Goal: Use online tool/utility: Utilize a website feature to perform a specific function

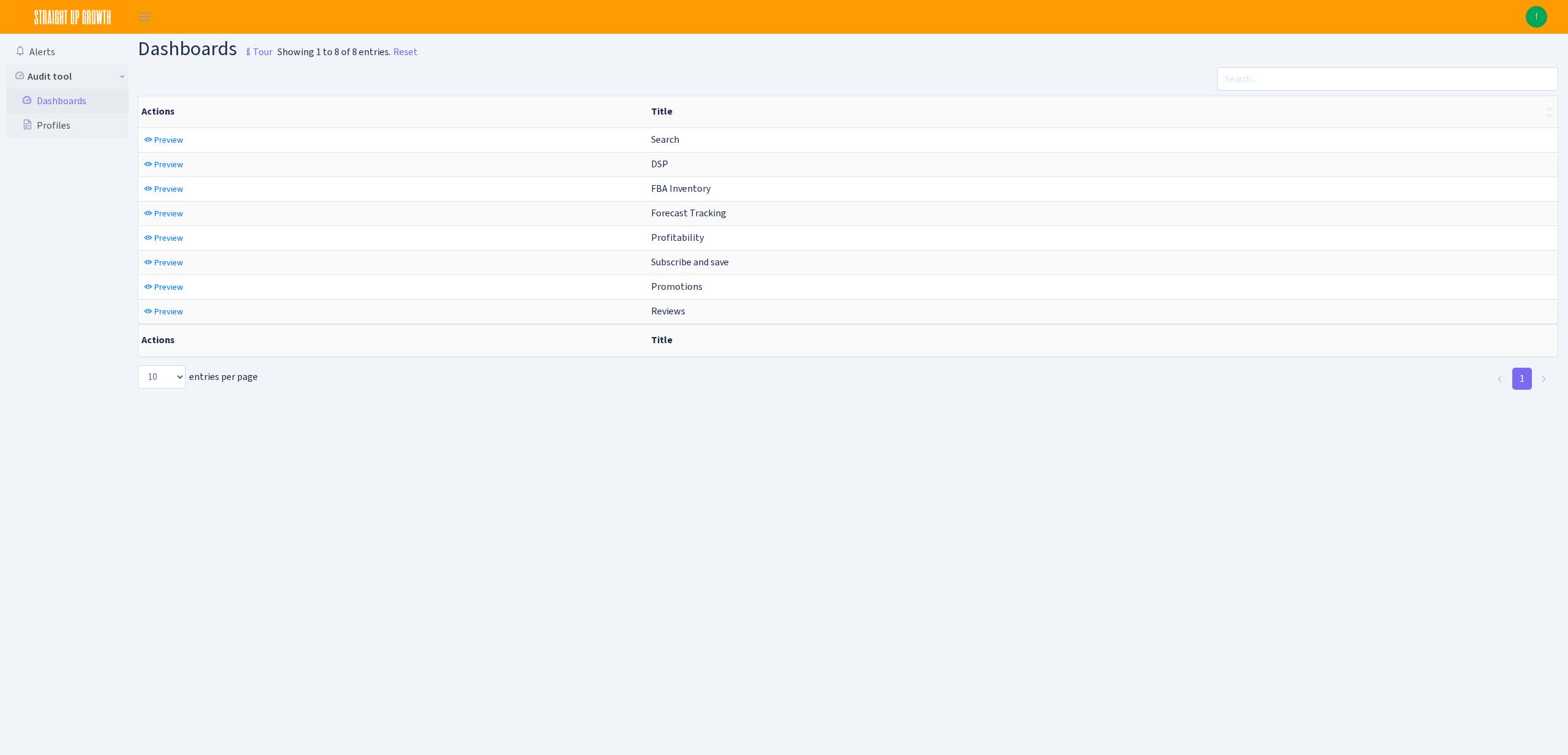
click at [1539, 13] on img at bounding box center [1536, 17] width 22 height 22
click at [1428, 67] on link "Logout" at bounding box center [1456, 71] width 195 height 19
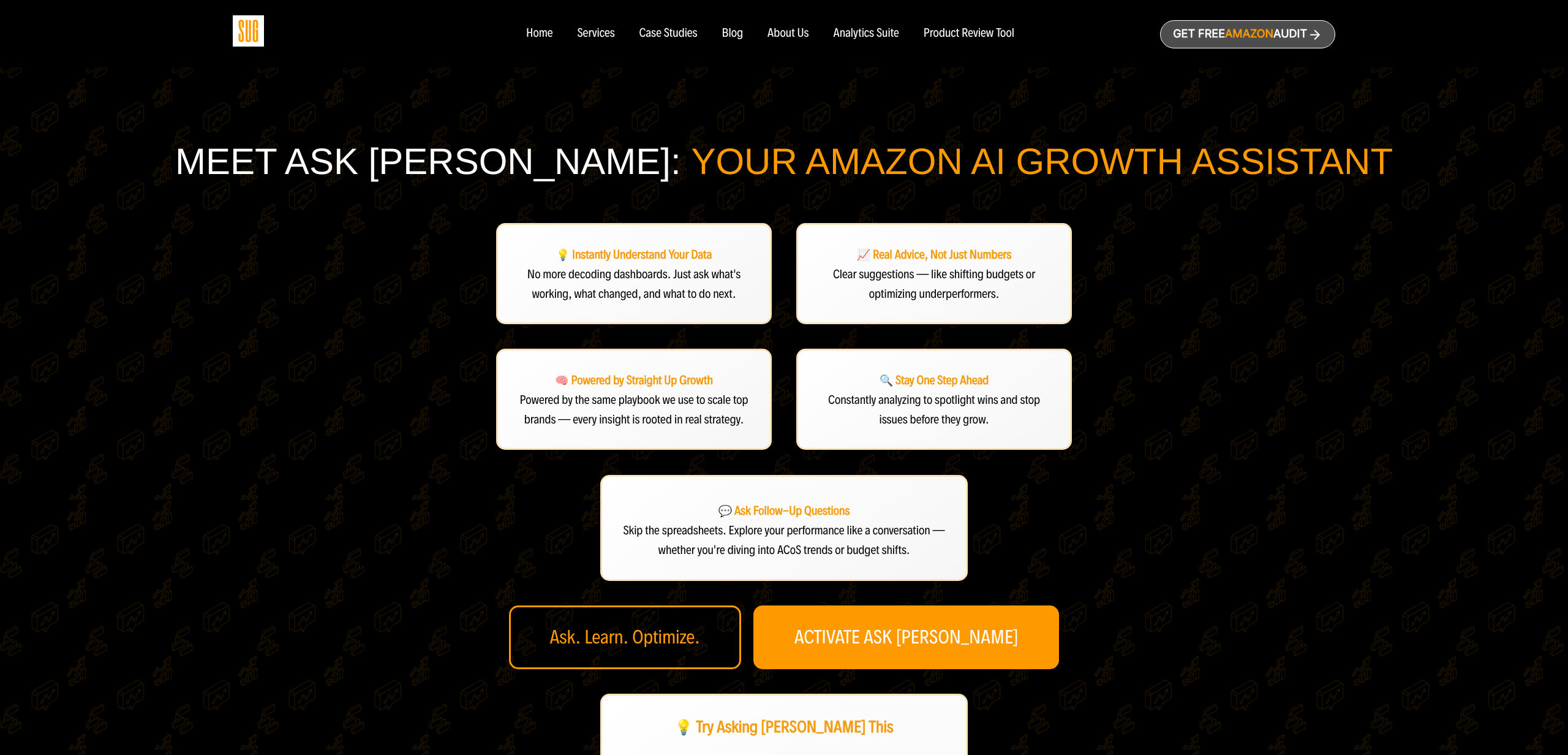
scroll to position [266, 0]
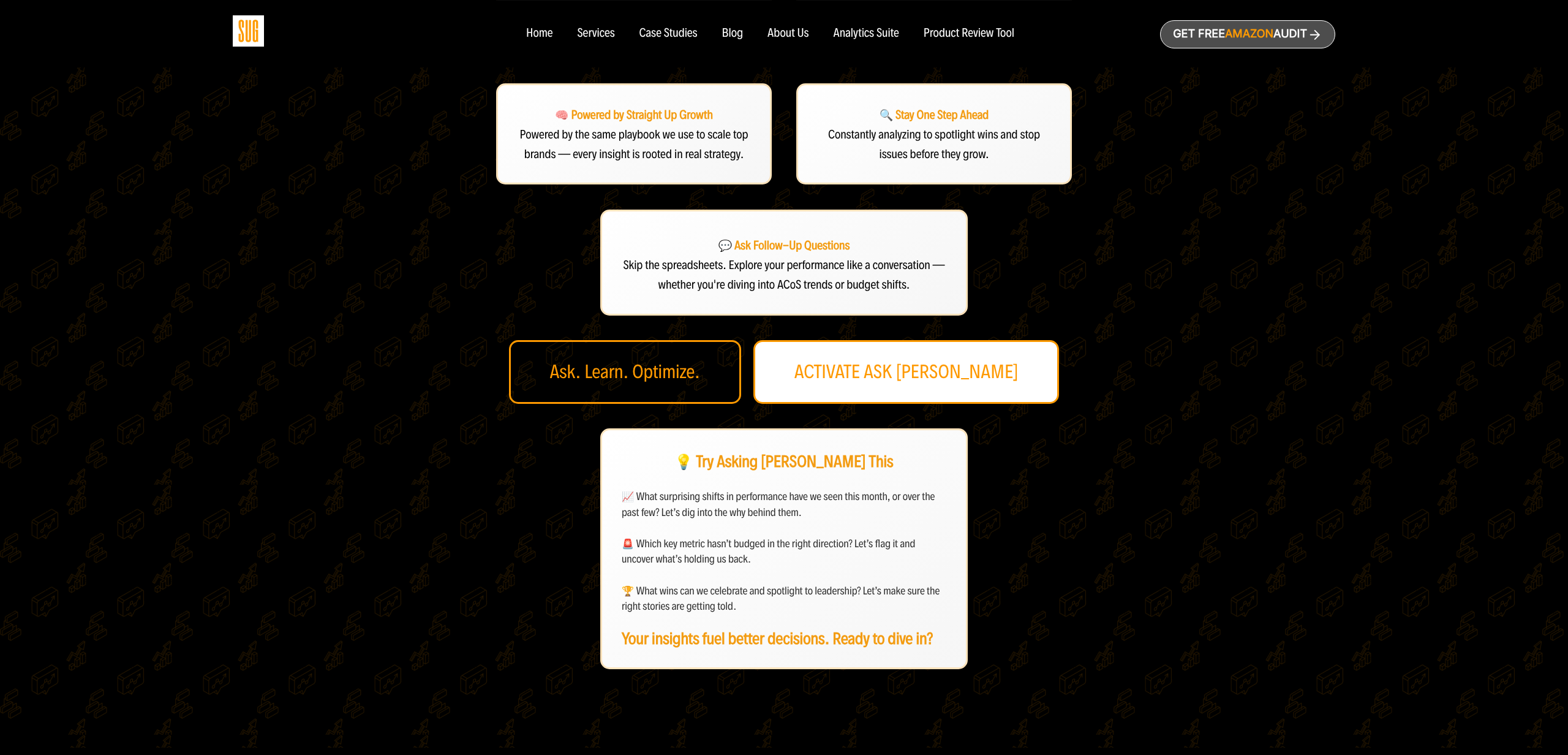
click at [918, 377] on link "ACTIVATE ASK DAN" at bounding box center [906, 371] width 306 height 64
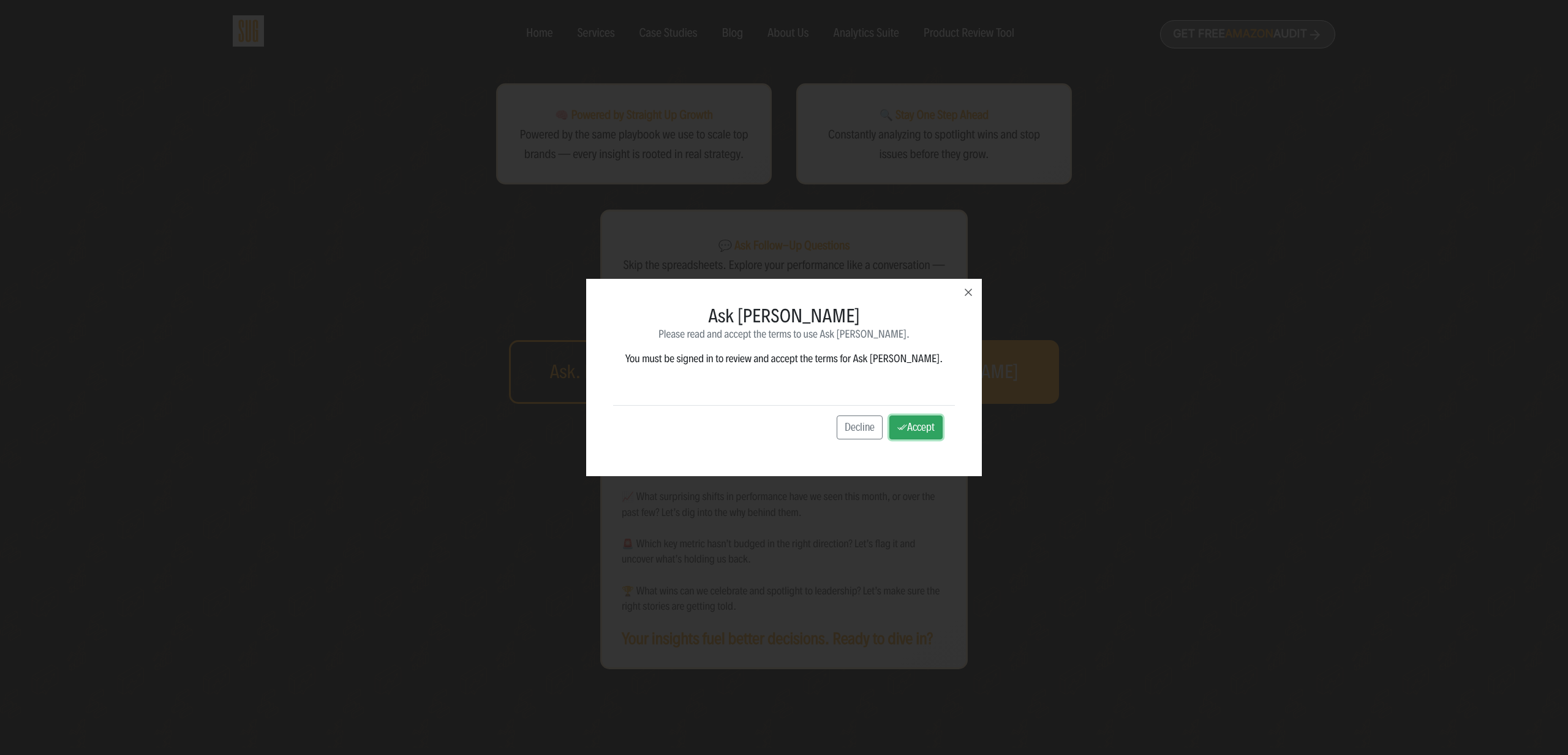
click at [895, 430] on button "Accept" at bounding box center [916, 427] width 53 height 24
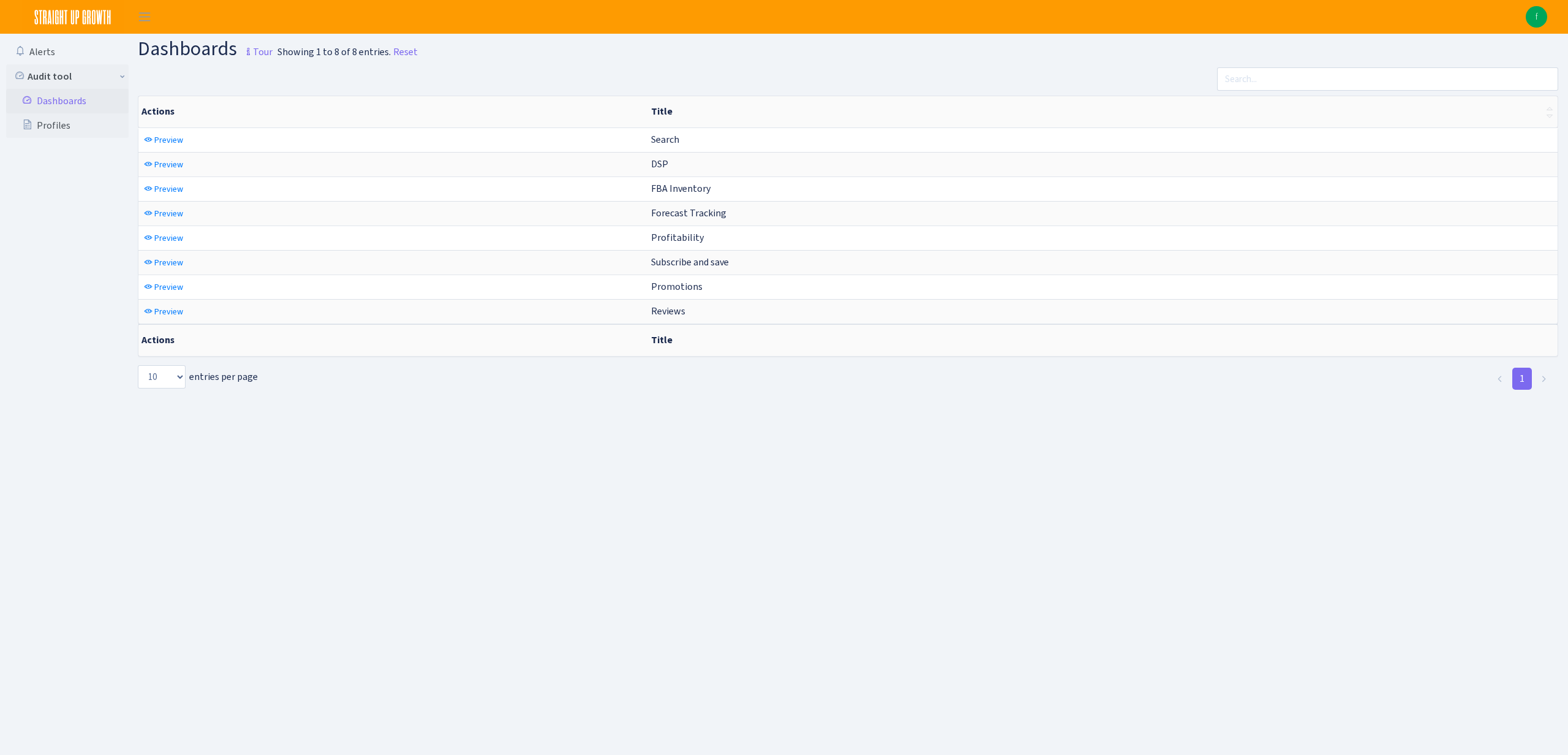
click at [1539, 22] on img at bounding box center [1536, 17] width 22 height 22
click at [1407, 69] on link "Logout" at bounding box center [1456, 71] width 195 height 19
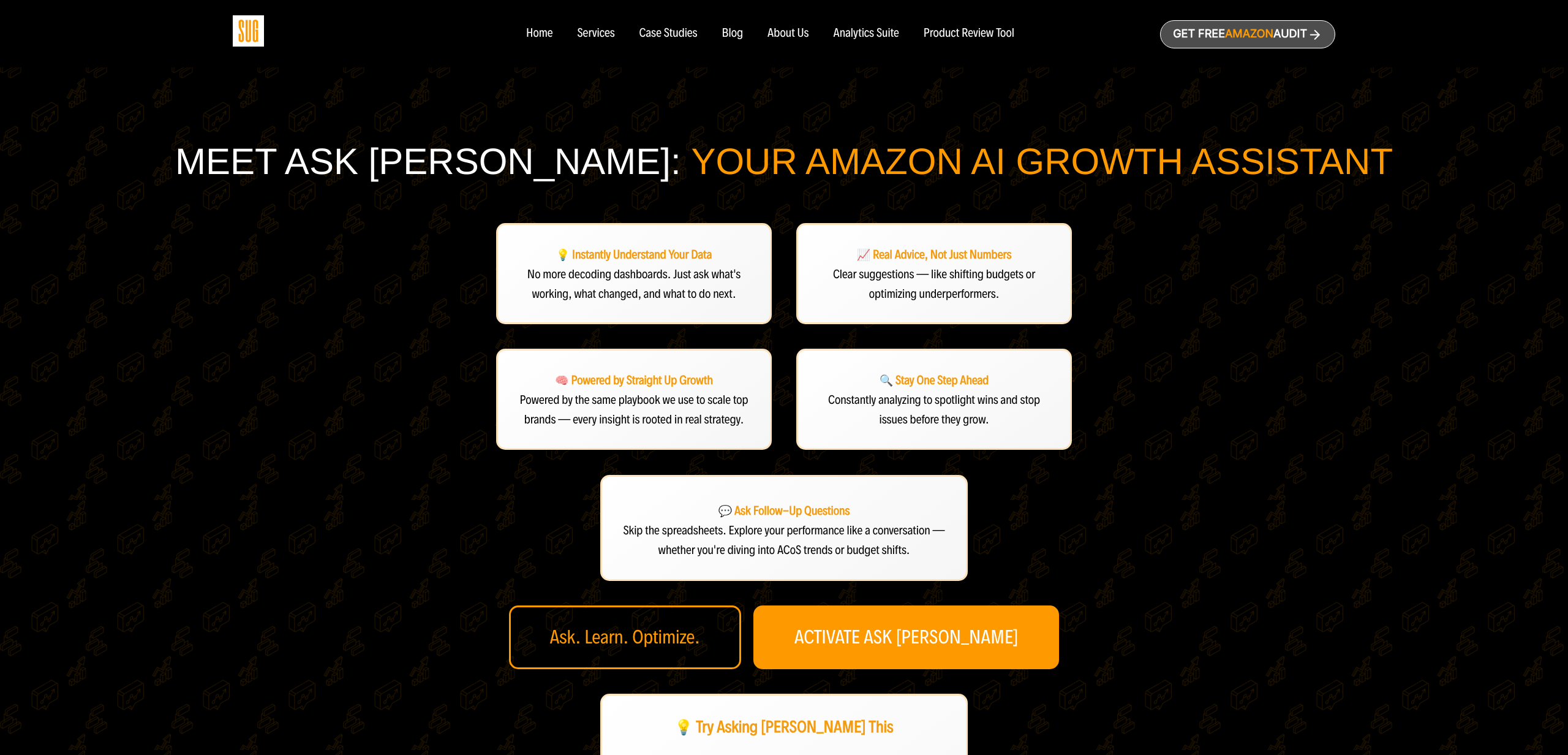
click at [1163, 321] on div "Meet Ask [PERSON_NAME]: Your Amazon AI Growth Assistant 💡 Instantly Understand …" at bounding box center [784, 537] width 1393 height 795
click at [268, 426] on div "Meet Ask Dan: Your Amazon AI Growth Assistant 💡 Instantly Understand Your Data …" at bounding box center [784, 537] width 1393 height 795
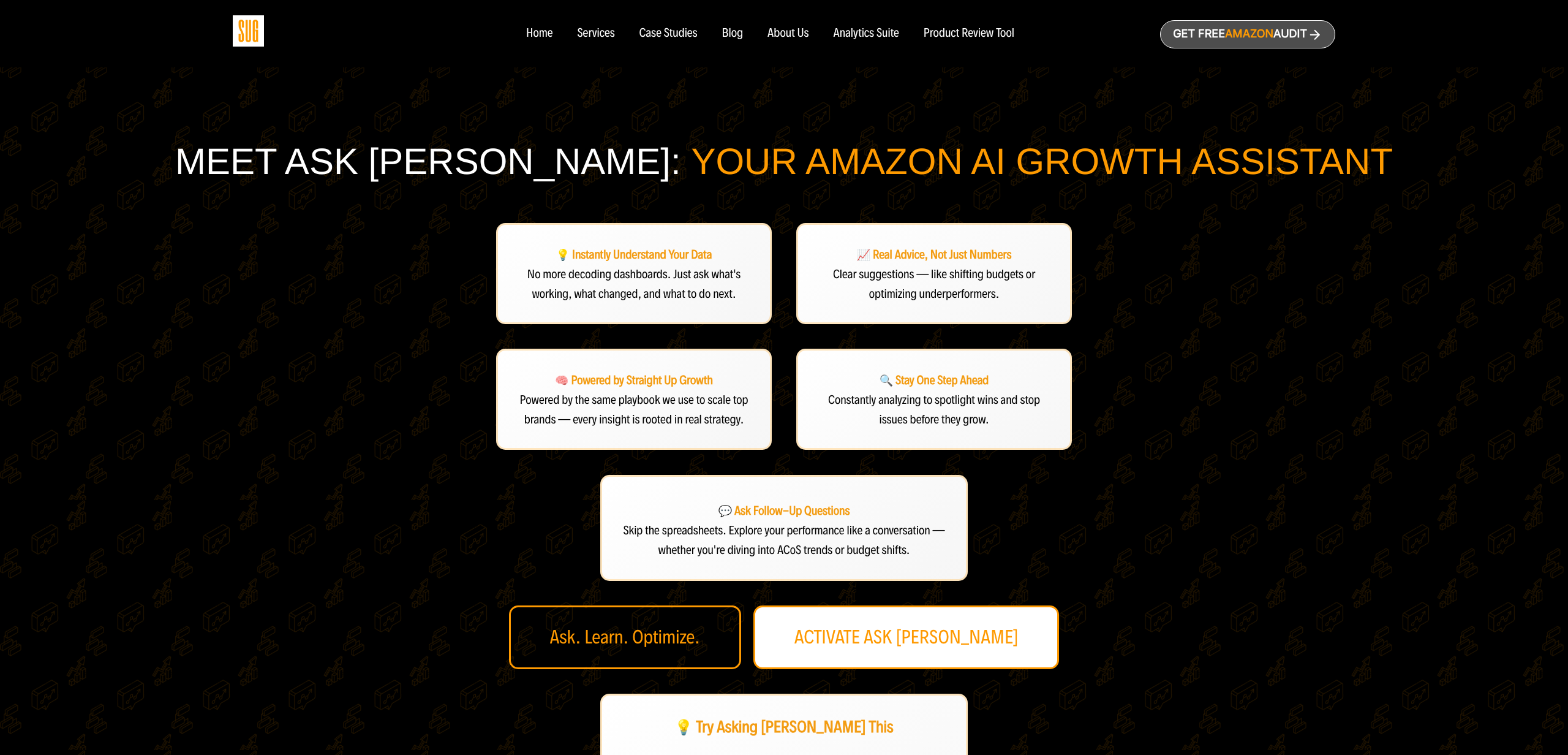
click at [911, 637] on link "ACTIVATE ASK [PERSON_NAME]" at bounding box center [906, 637] width 306 height 64
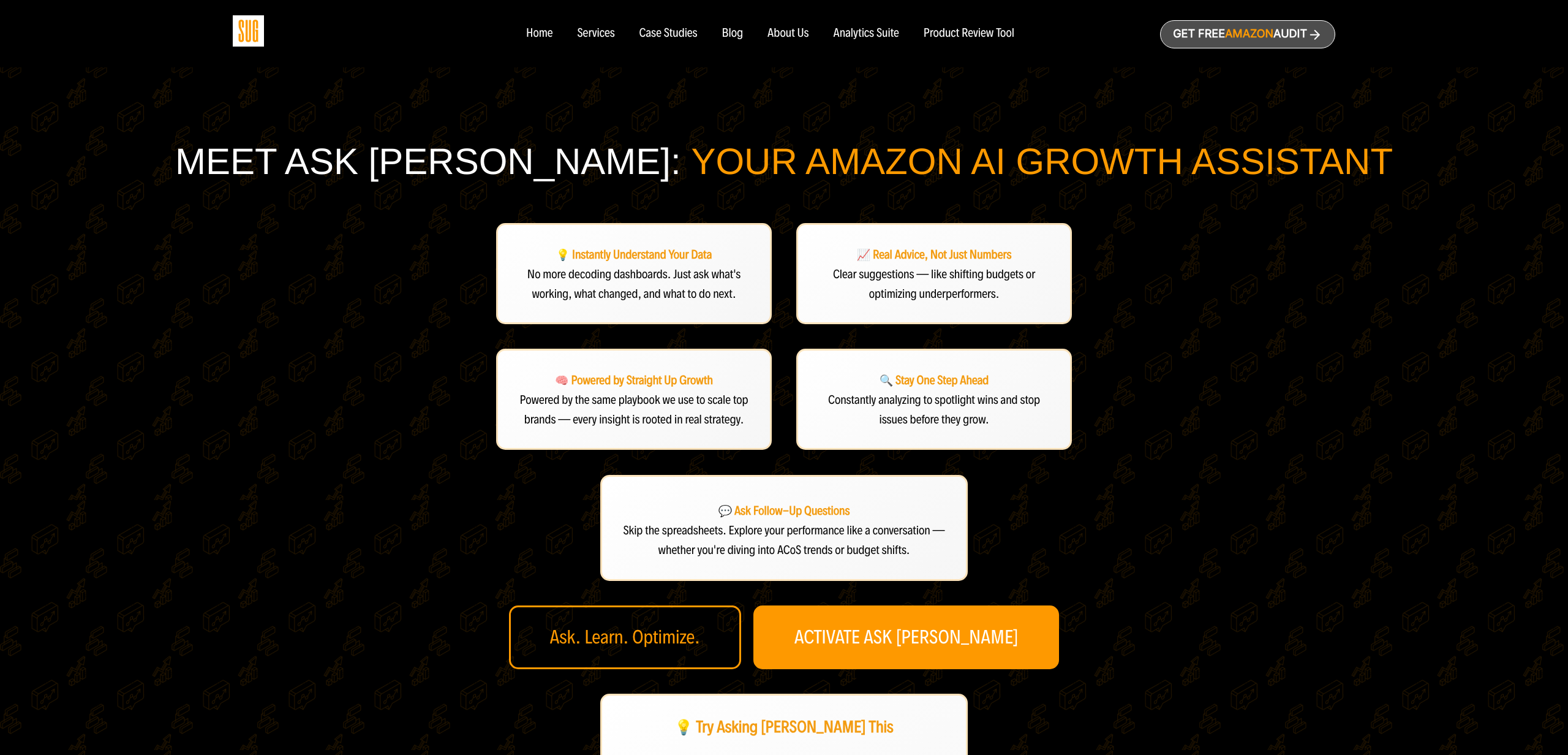
click at [1175, 277] on div "Meet Ask [PERSON_NAME]: Your Amazon AI Growth Assistant 💡 Instantly Understand …" at bounding box center [784, 537] width 1393 height 795
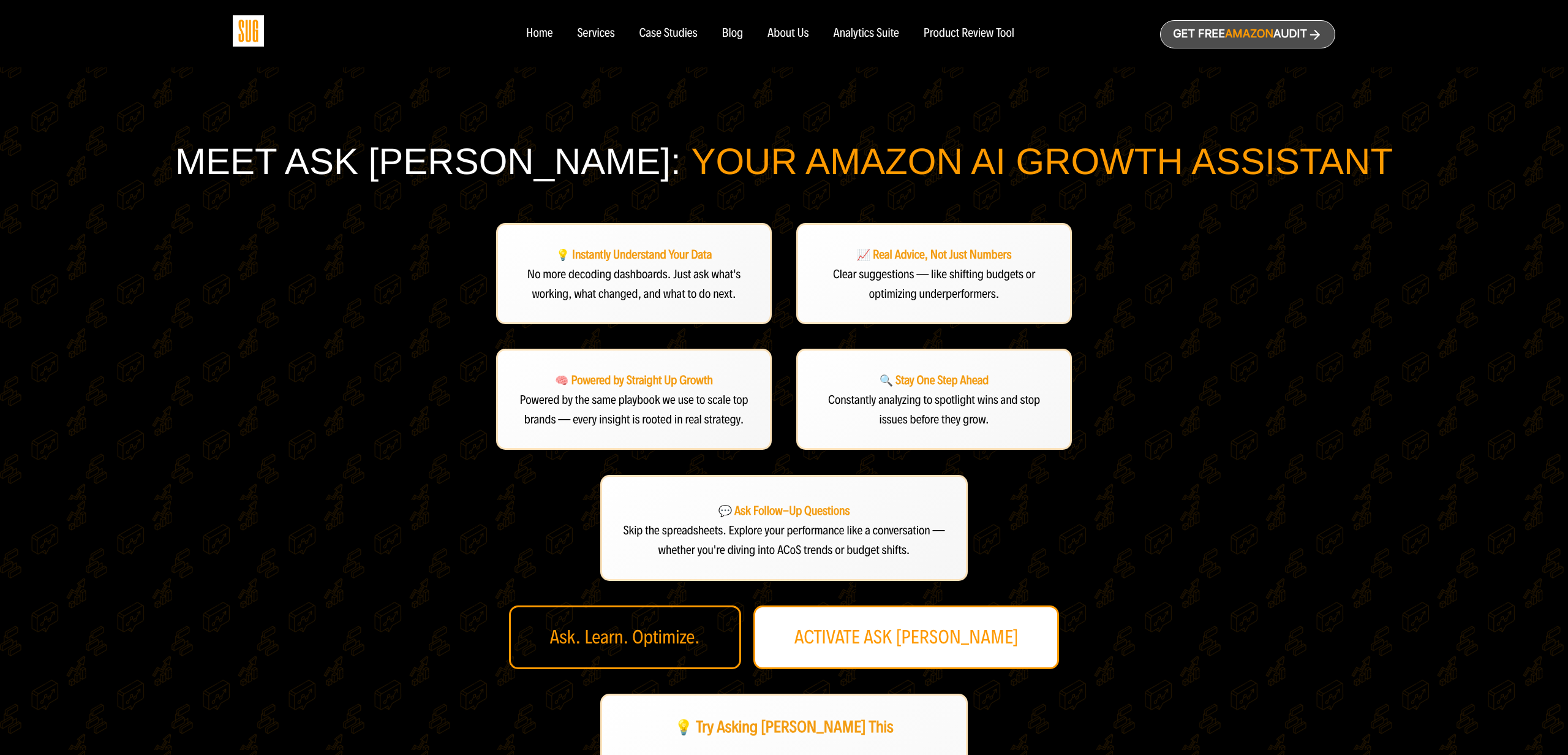
click at [911, 639] on link "ACTIVATE ASK DAN" at bounding box center [906, 637] width 306 height 64
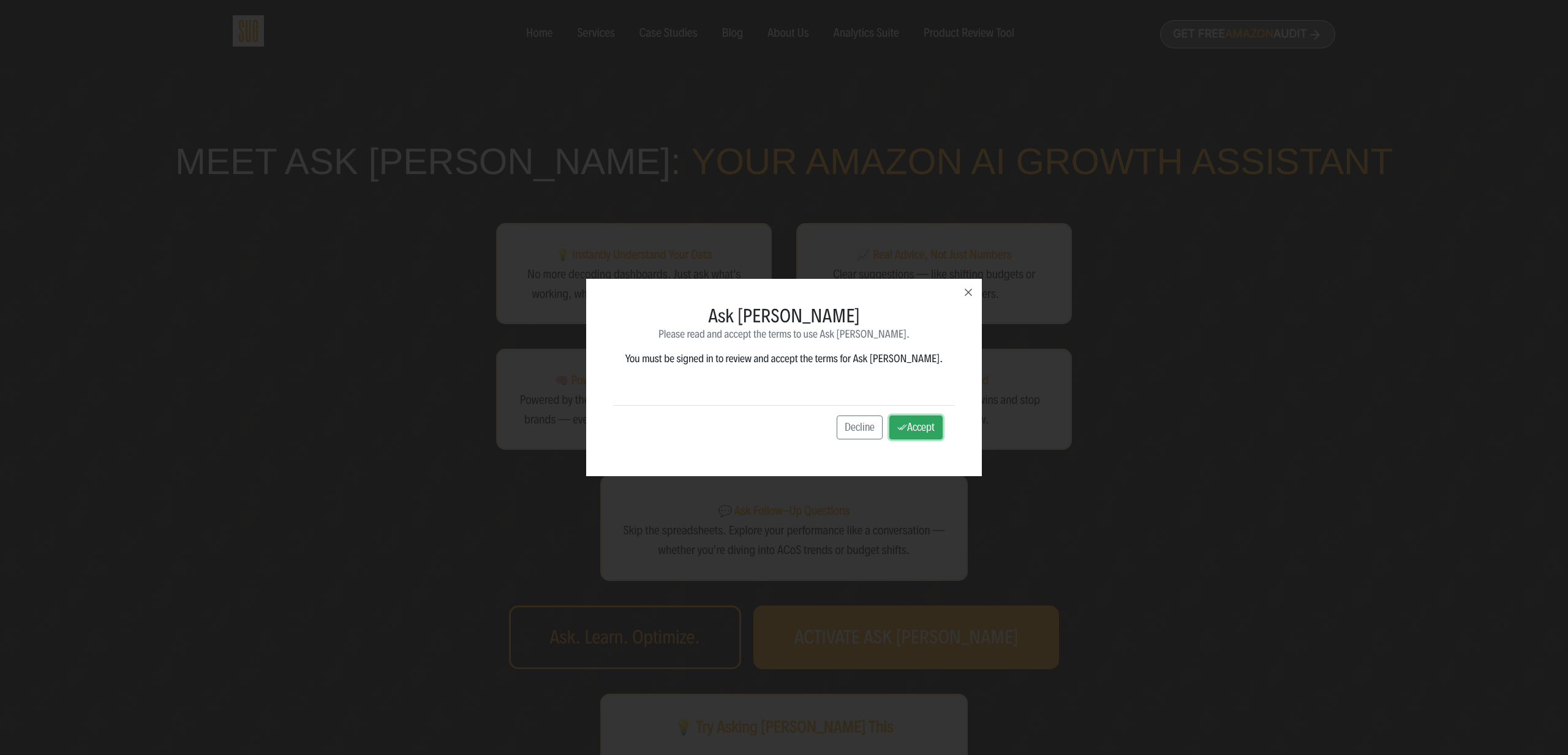
click at [895, 430] on button "Accept" at bounding box center [916, 427] width 53 height 24
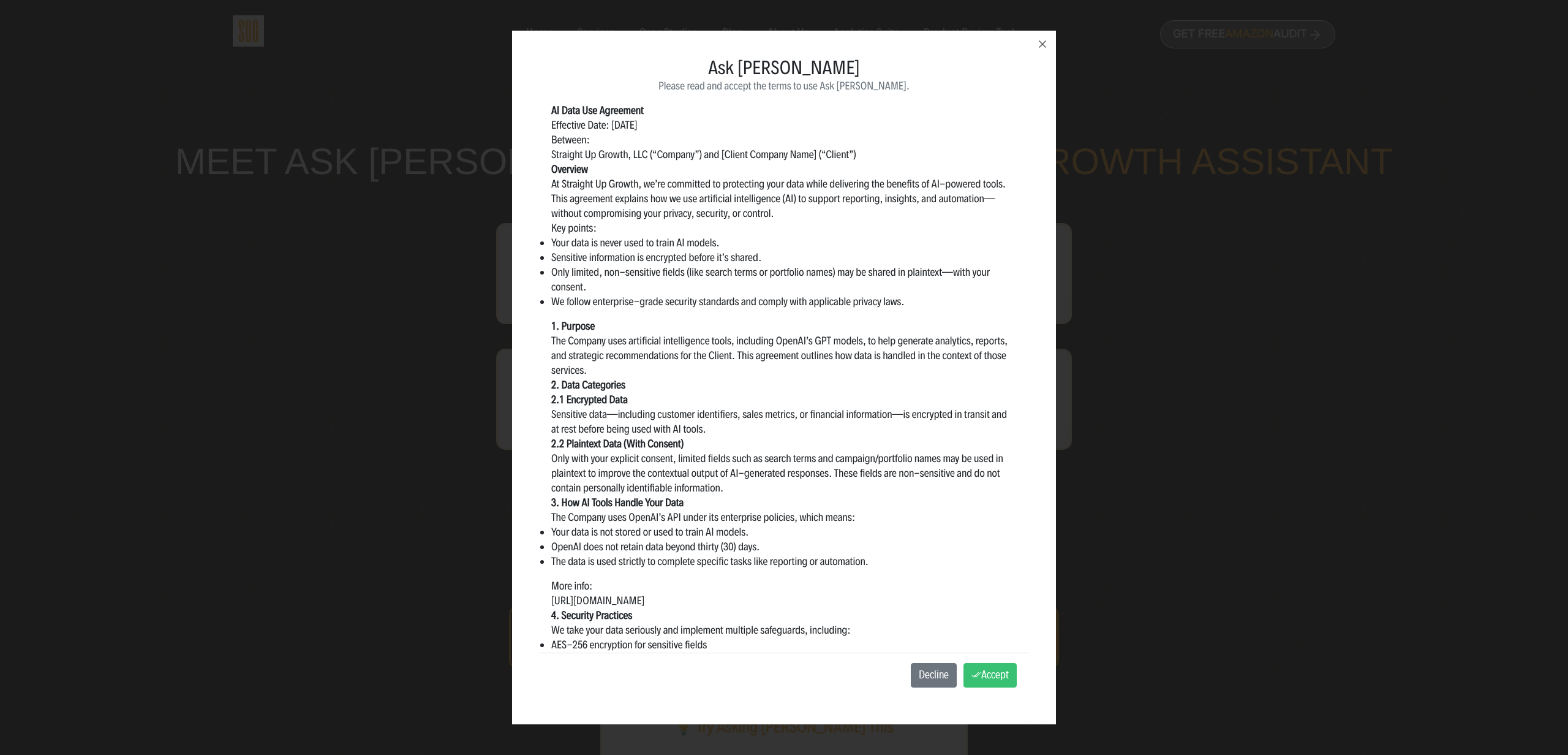
click at [927, 673] on button "Decline" at bounding box center [933, 674] width 46 height 24
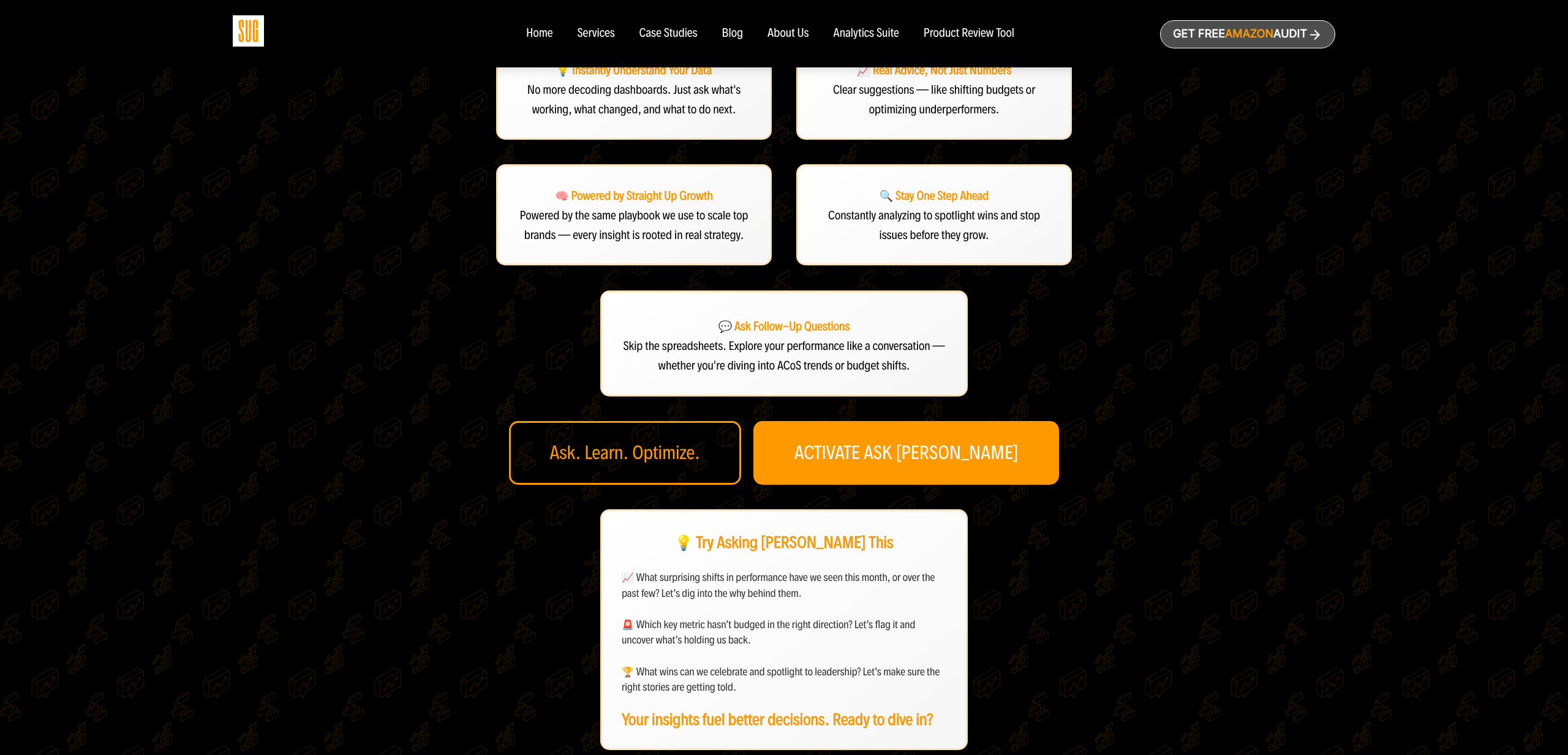
scroll to position [238, 0]
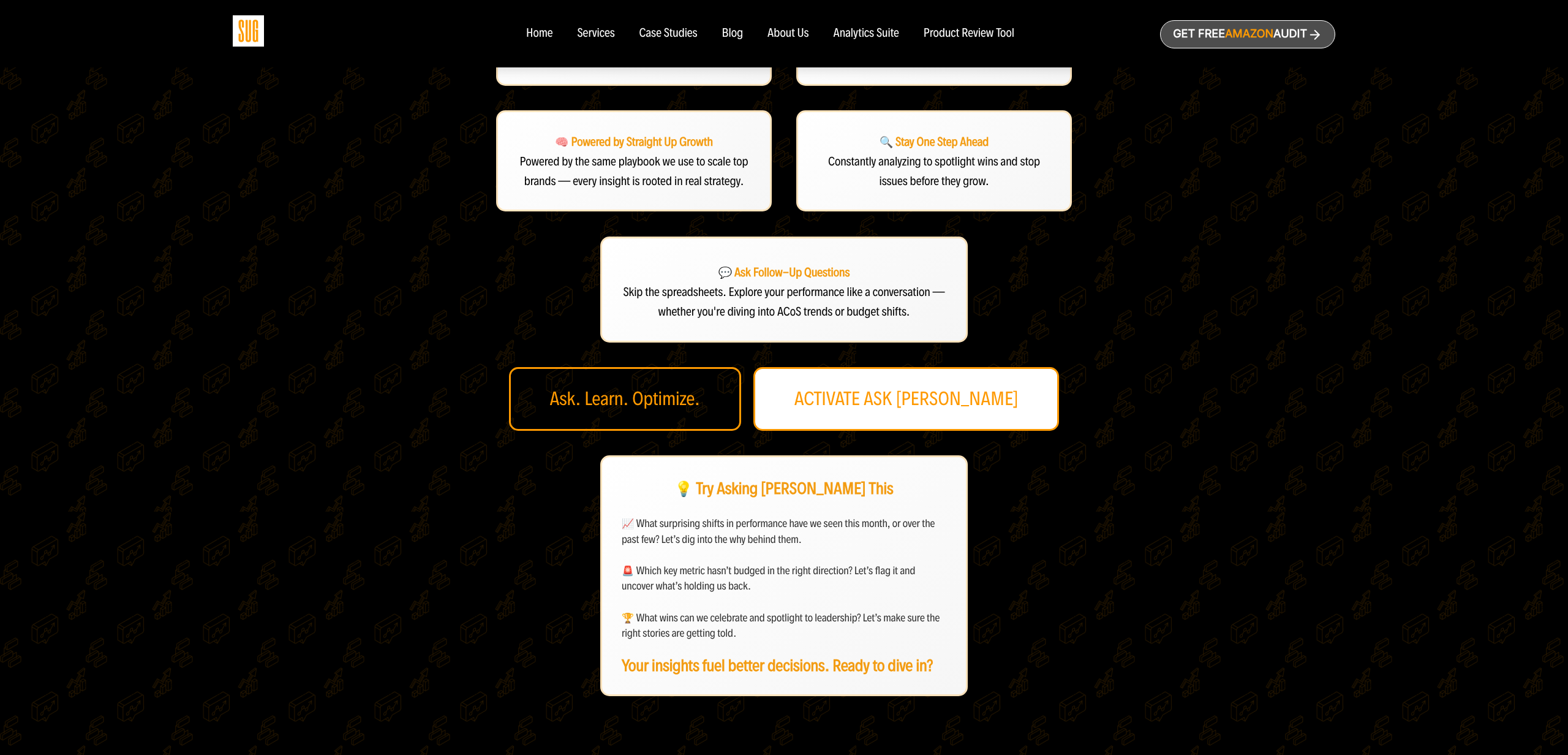
click at [896, 399] on link "ACTIVATE ASK [PERSON_NAME]" at bounding box center [906, 399] width 306 height 64
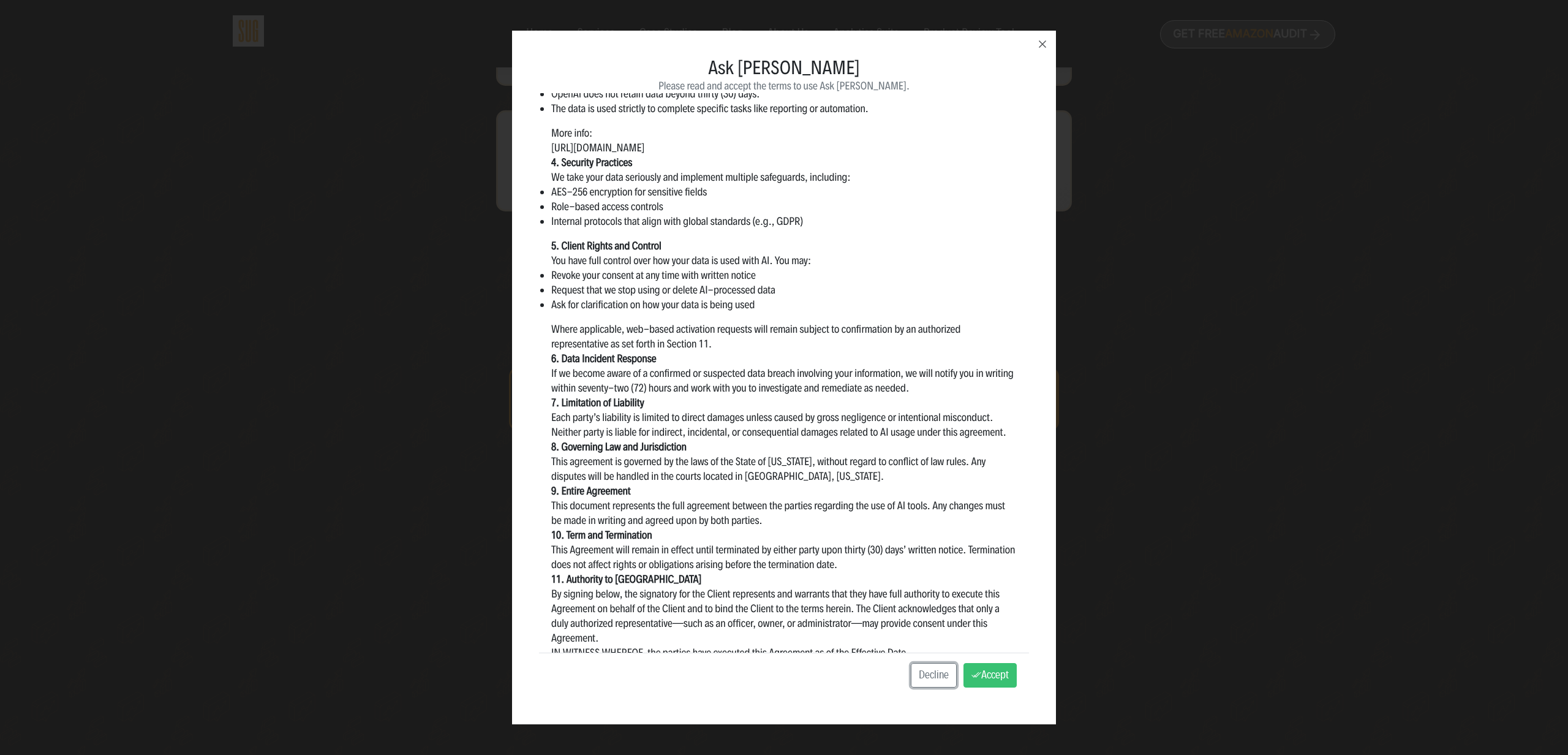
scroll to position [514, 0]
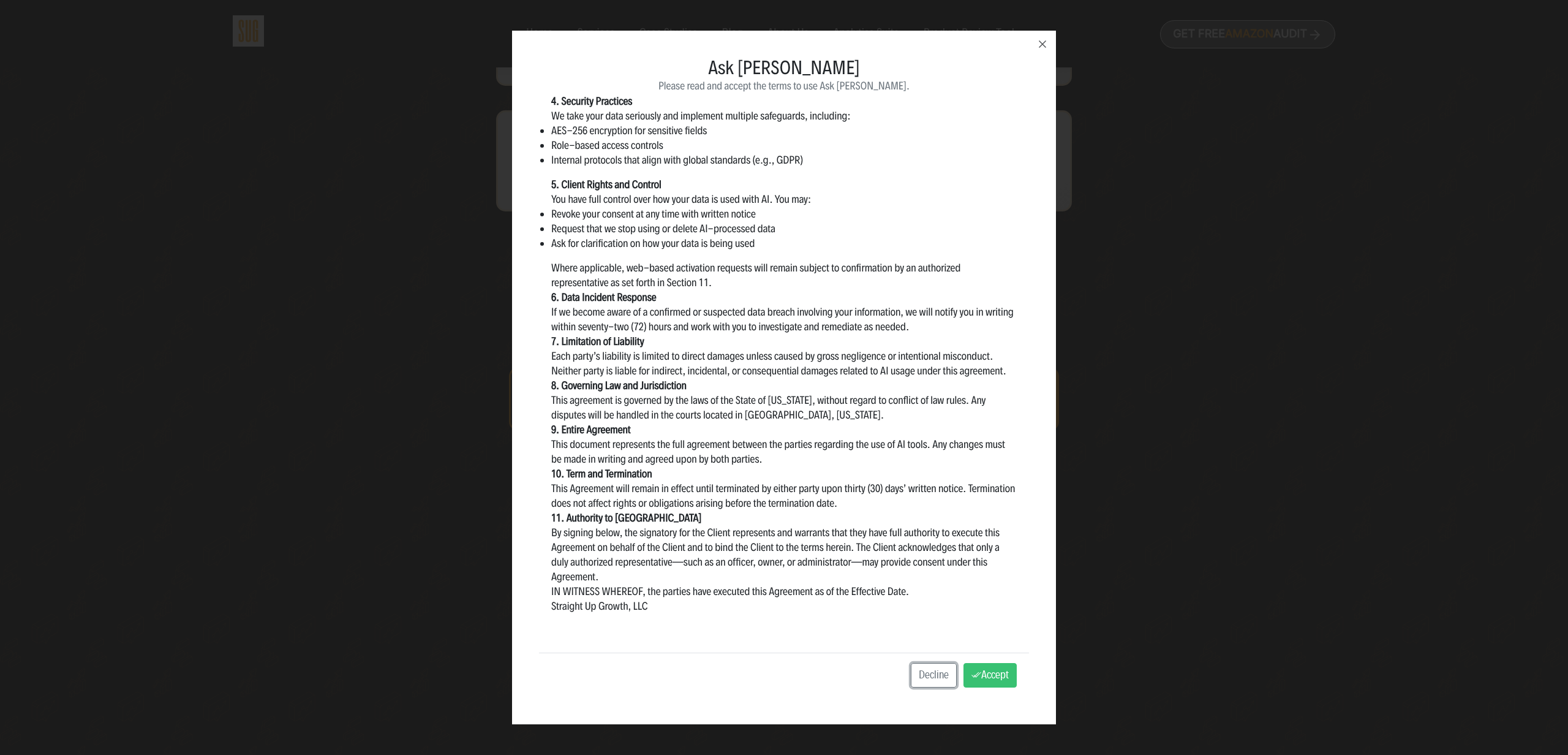
click at [1149, 316] on div "Ask [PERSON_NAME] Consent Please read and accept the terms to use Ask [PERSON_N…" at bounding box center [784, 377] width 1568 height 755
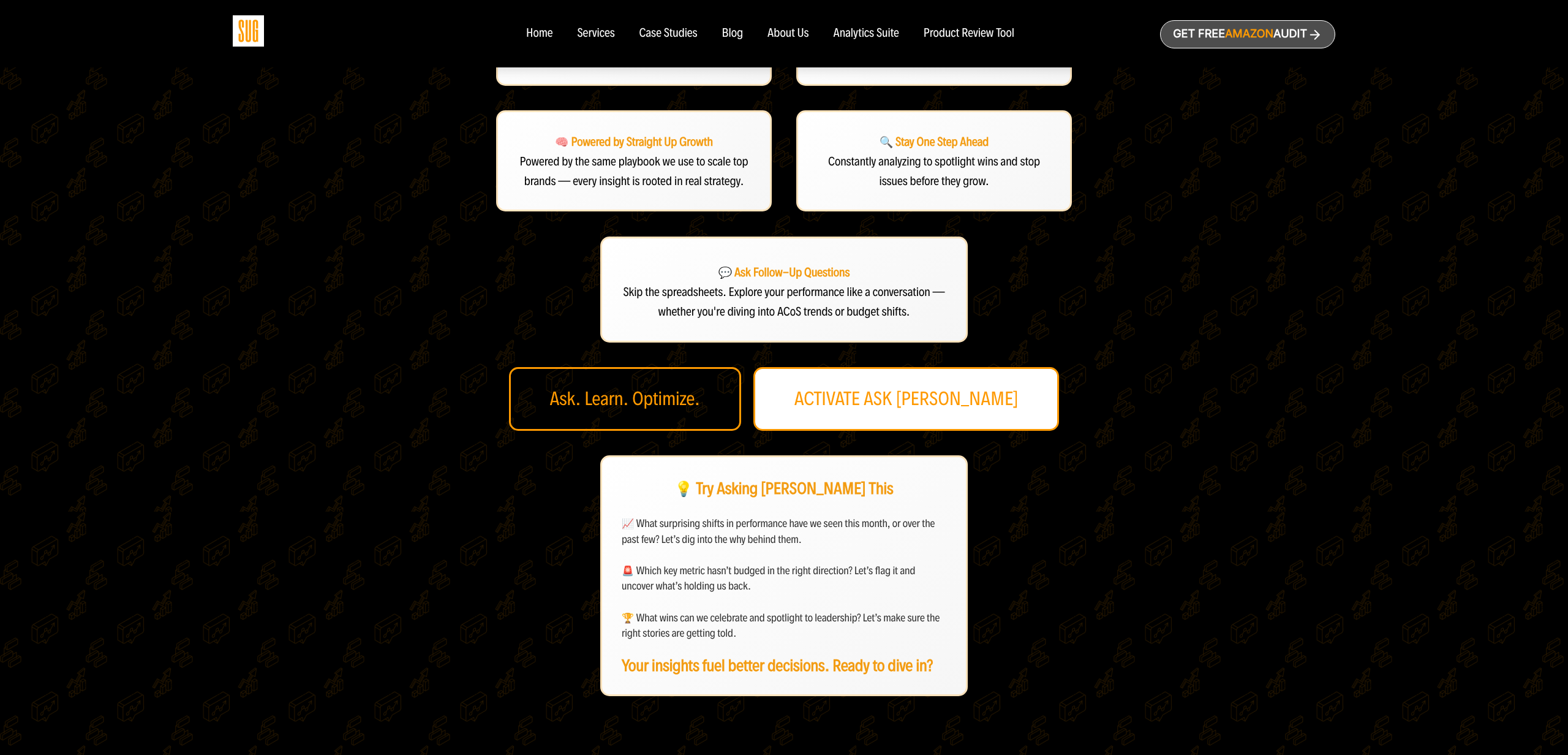
click at [922, 411] on link "ACTIVATE ASK [PERSON_NAME]" at bounding box center [906, 399] width 306 height 64
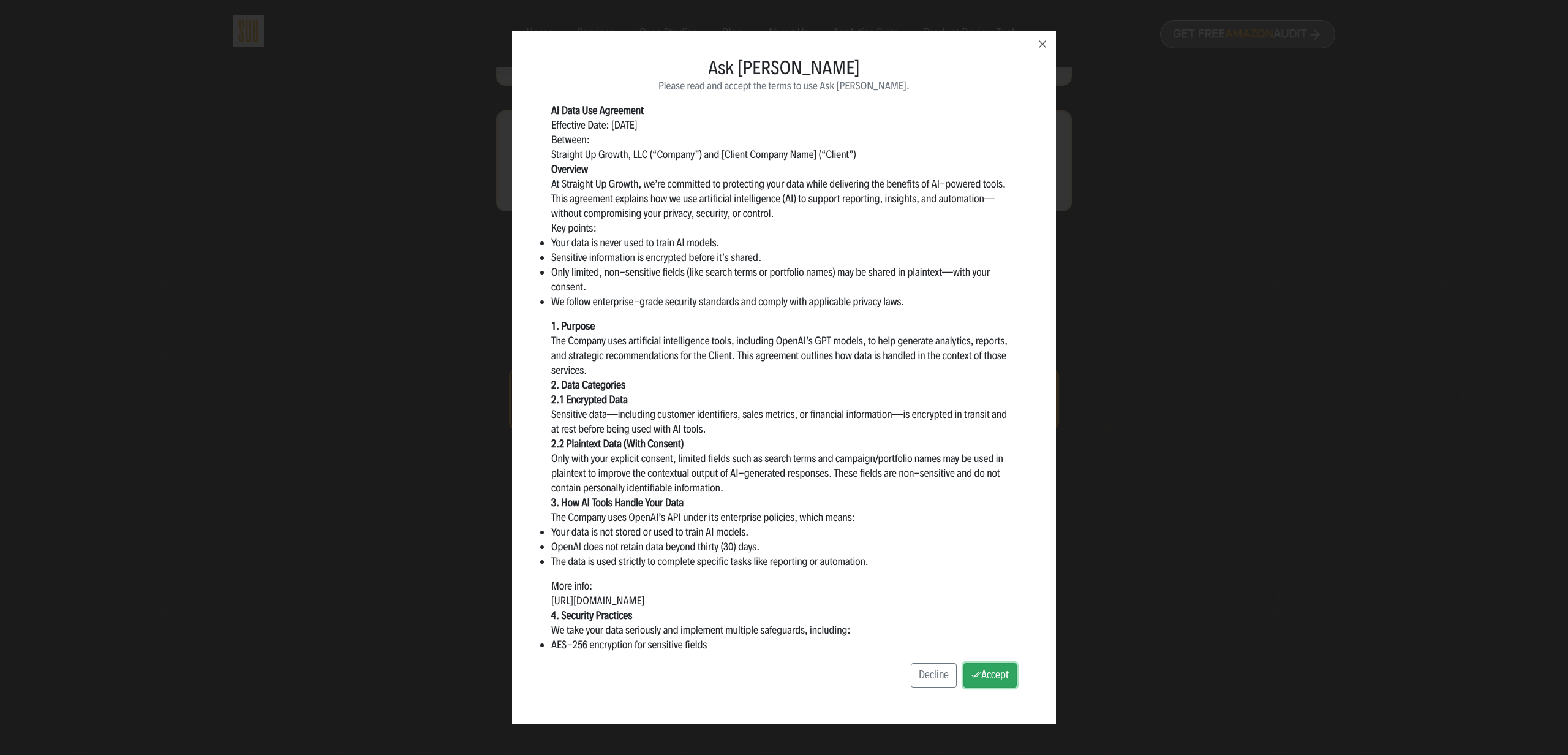
click at [996, 676] on button "Accept" at bounding box center [990, 674] width 53 height 24
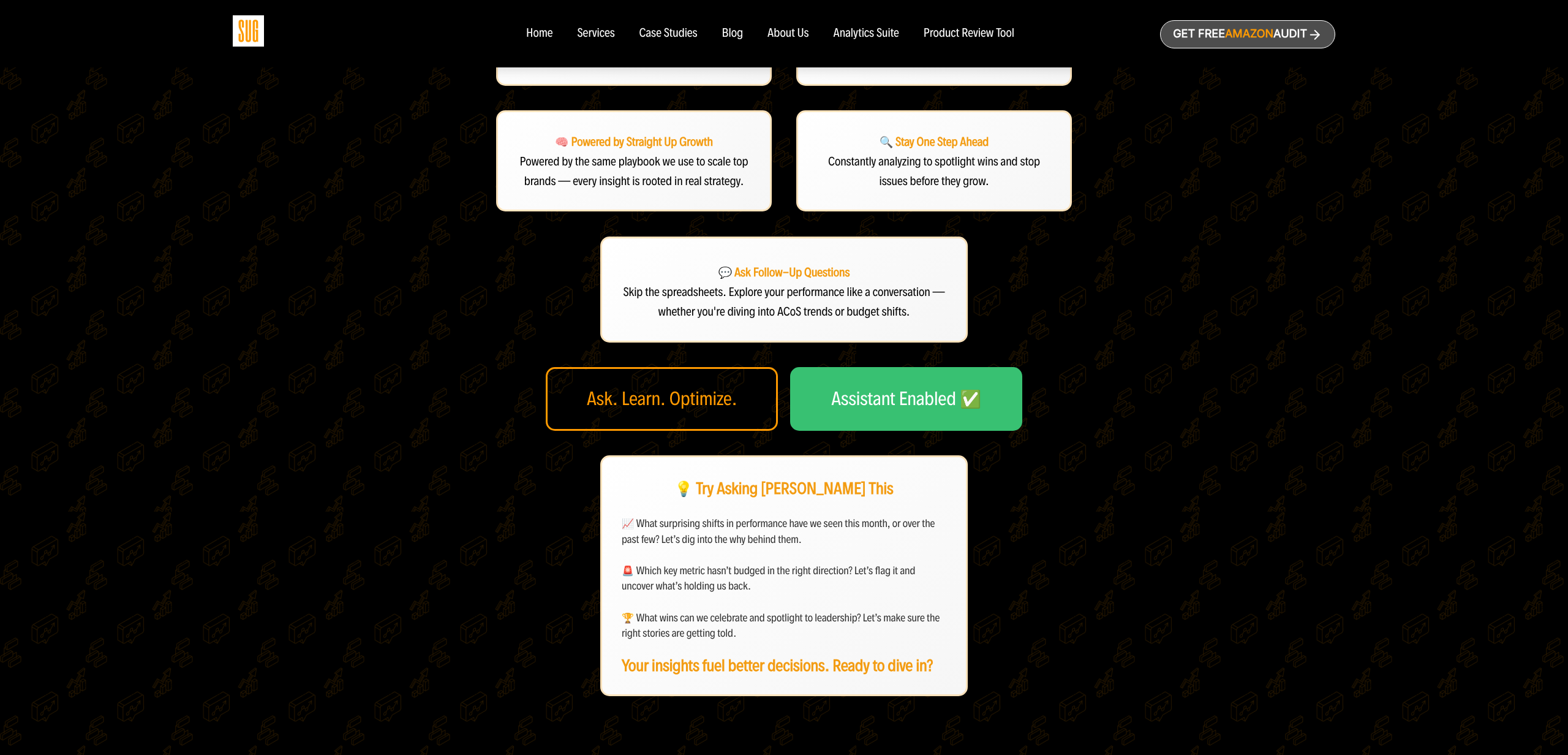
click at [1019, 356] on div "💡 Instantly Understand Your Data No more decoding dashboards. Just ask what's w…" at bounding box center [784, 340] width 613 height 711
